Goal: Information Seeking & Learning: Learn about a topic

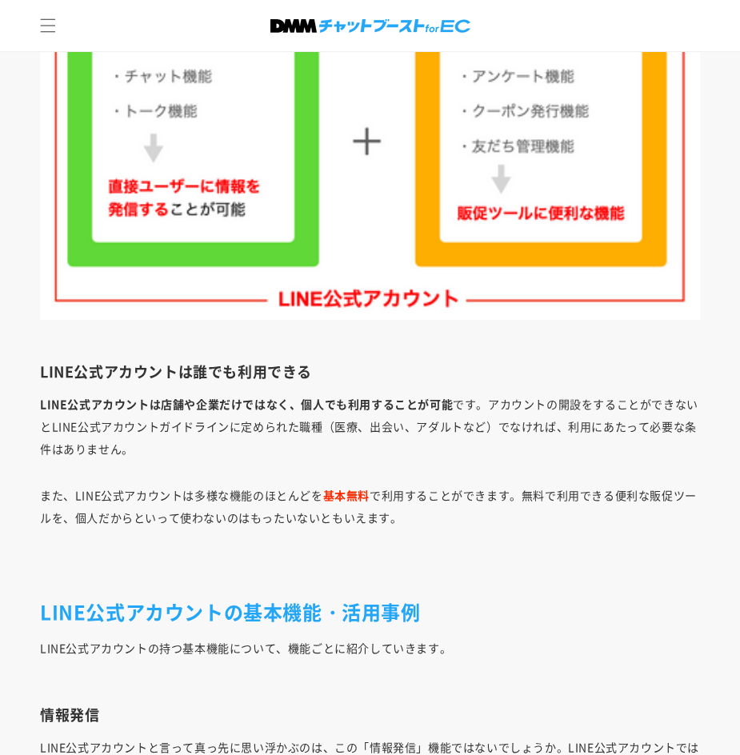
scroll to position [3886, 0]
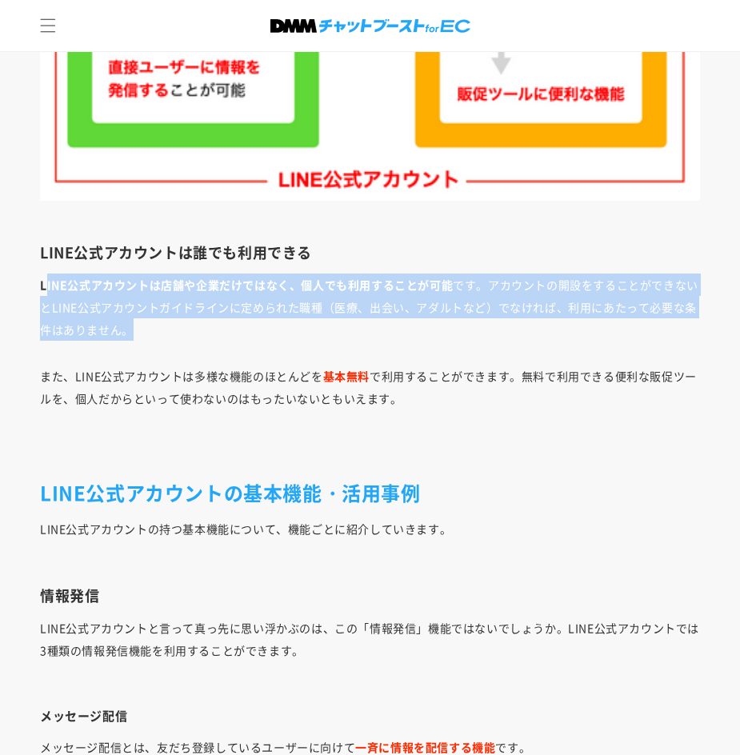
drag, startPoint x: 173, startPoint y: 319, endPoint x: 17, endPoint y: 265, distance: 165.6
click at [135, 298] on p "LINE公式アカウントは店舗や企業だけではなく、個人でも利用することが可能 です。アカウントの開設をすることができないとLINE公式アカウントガイドラインに定…" at bounding box center [370, 306] width 660 height 67
drag, startPoint x: 254, startPoint y: 337, endPoint x: 6, endPoint y: 265, distance: 259.1
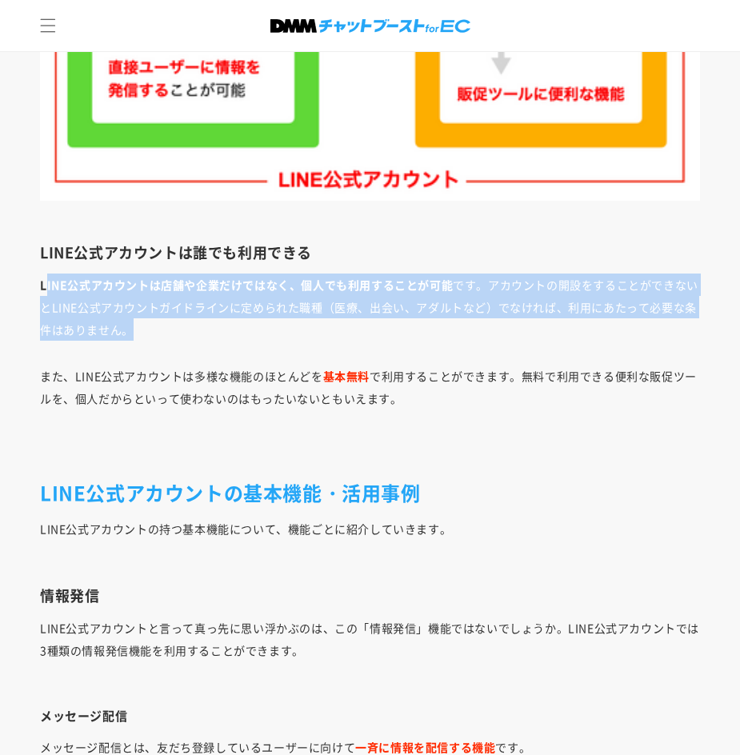
drag, startPoint x: 196, startPoint y: 316, endPoint x: 219, endPoint y: 335, distance: 30.1
click at [196, 317] on p "LINE公式アカウントは店舗や企業だけではなく、個人でも利用することが可能 です。アカウントの開設をすることができないとLINE公式アカウントガイドラインに定…" at bounding box center [370, 306] width 660 height 67
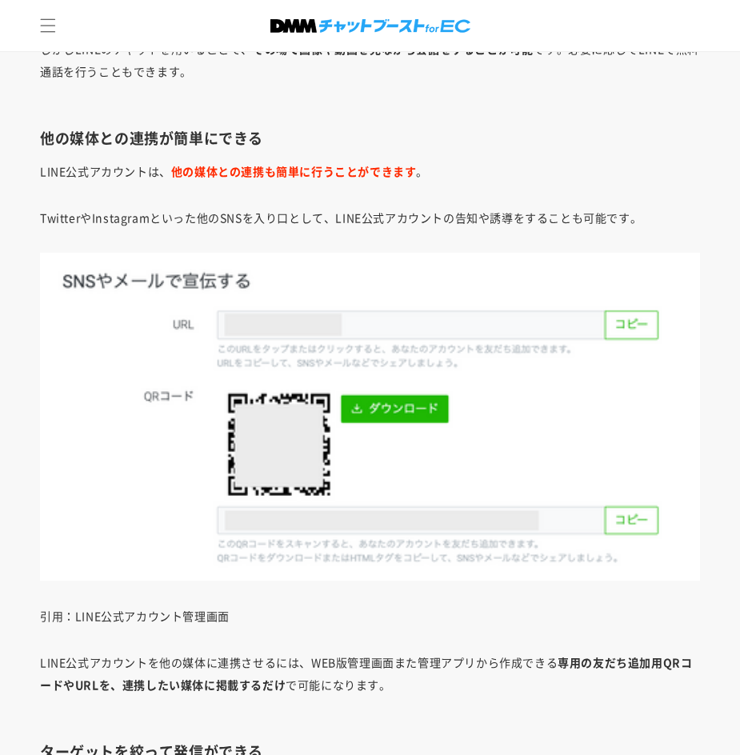
scroll to position [9402, 0]
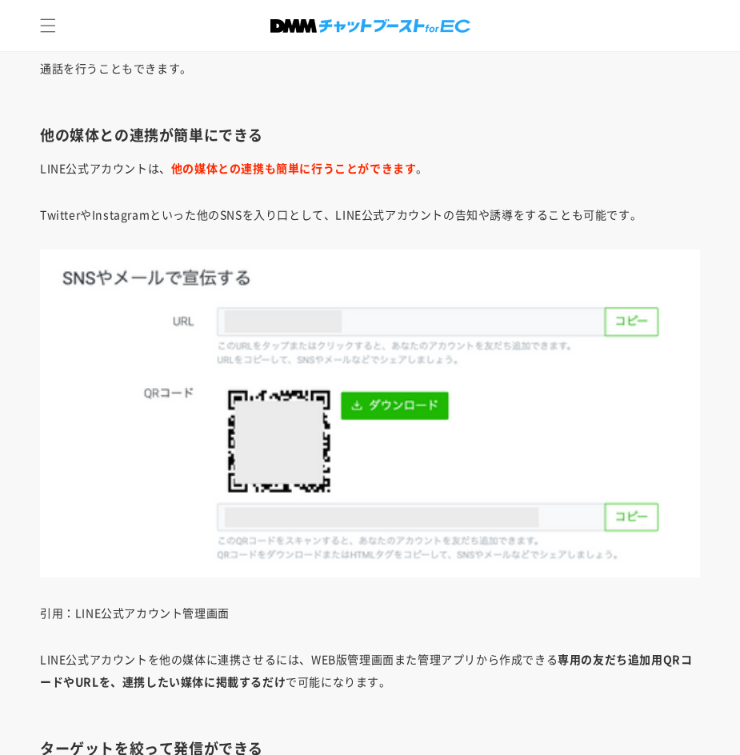
click at [111, 173] on p "LINE公式アカウントは、 他の媒体との連携も簡単に行うことができます 。" at bounding box center [370, 168] width 660 height 22
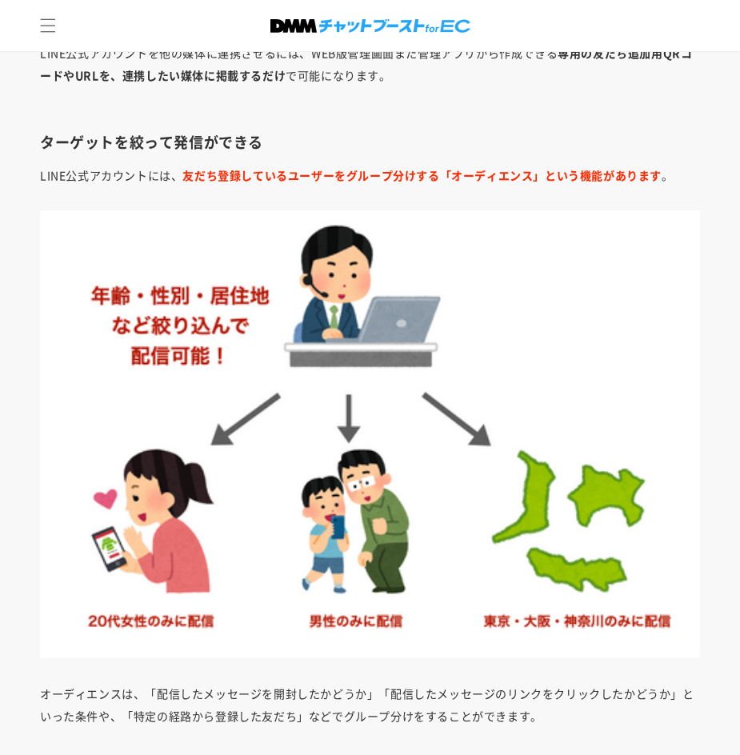
scroll to position [10042, 0]
